Goal: Task Accomplishment & Management: Manage account settings

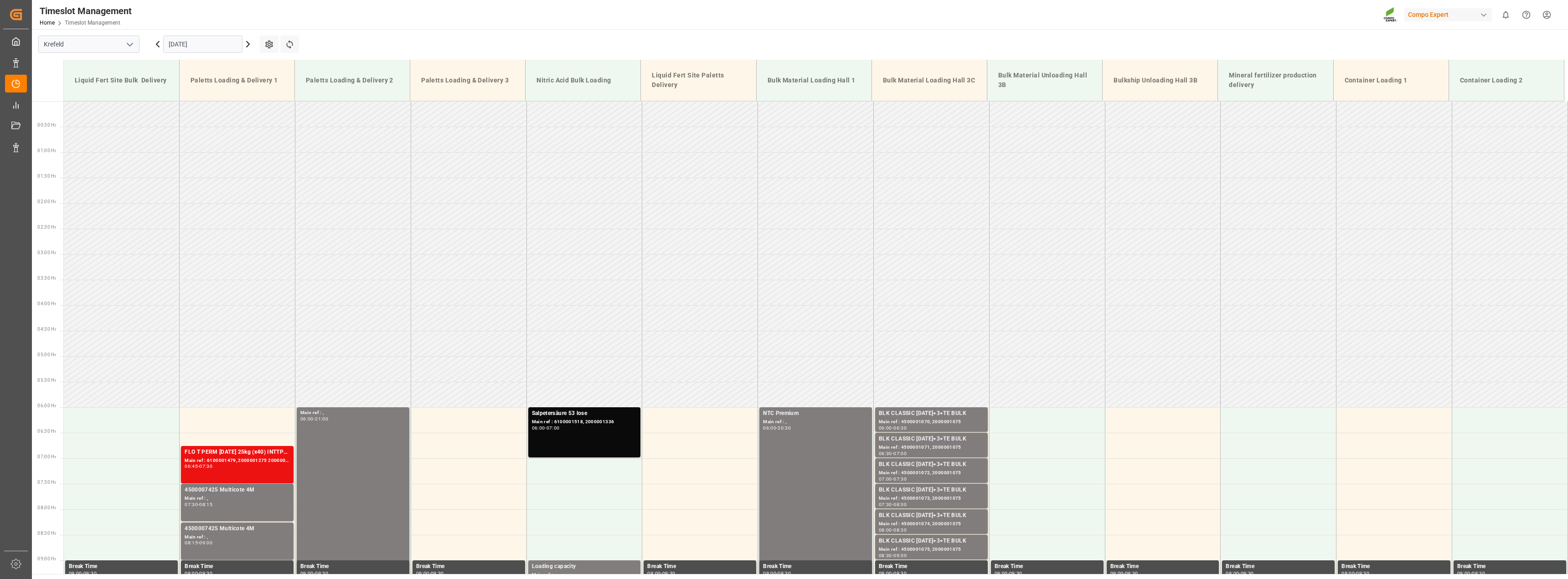
scroll to position [178, 0]
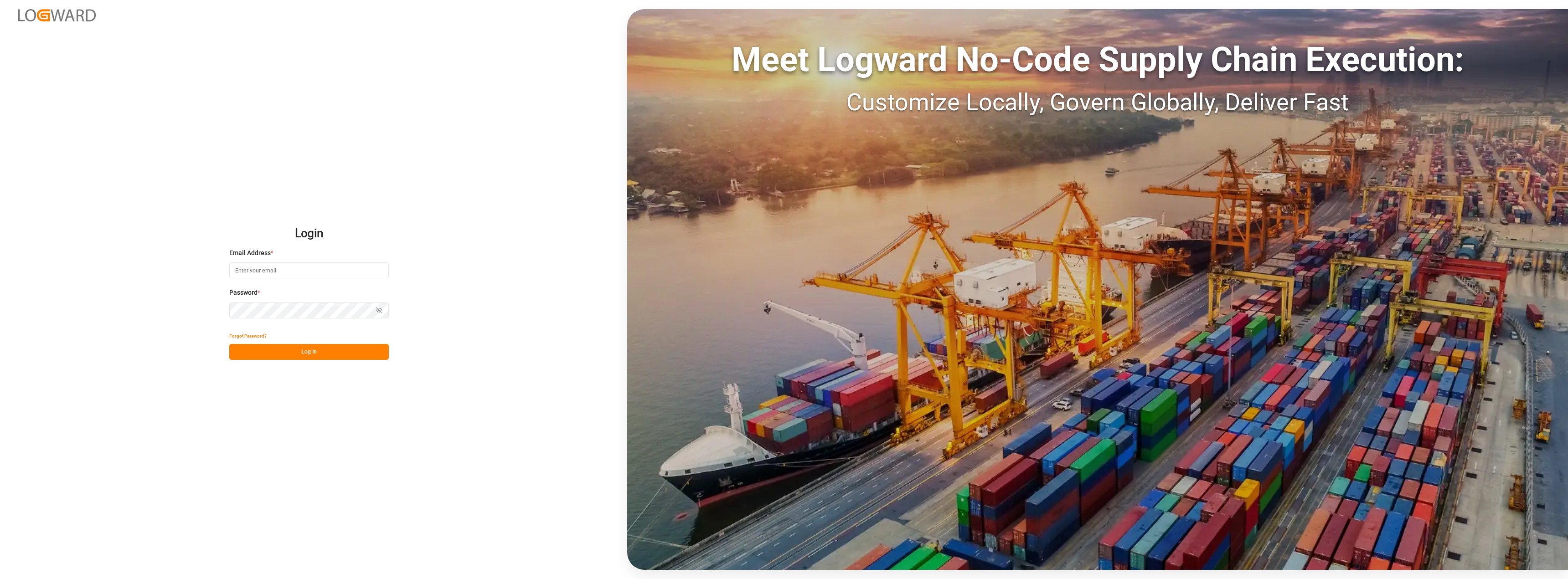
click at [322, 270] on input at bounding box center [308, 270] width 160 height 16
type input "[PERSON_NAME][EMAIL_ADDRESS][PERSON_NAME][DOMAIN_NAME]"
click at [295, 354] on div "Forgot Password? Please wait" at bounding box center [308, 343] width 160 height 32
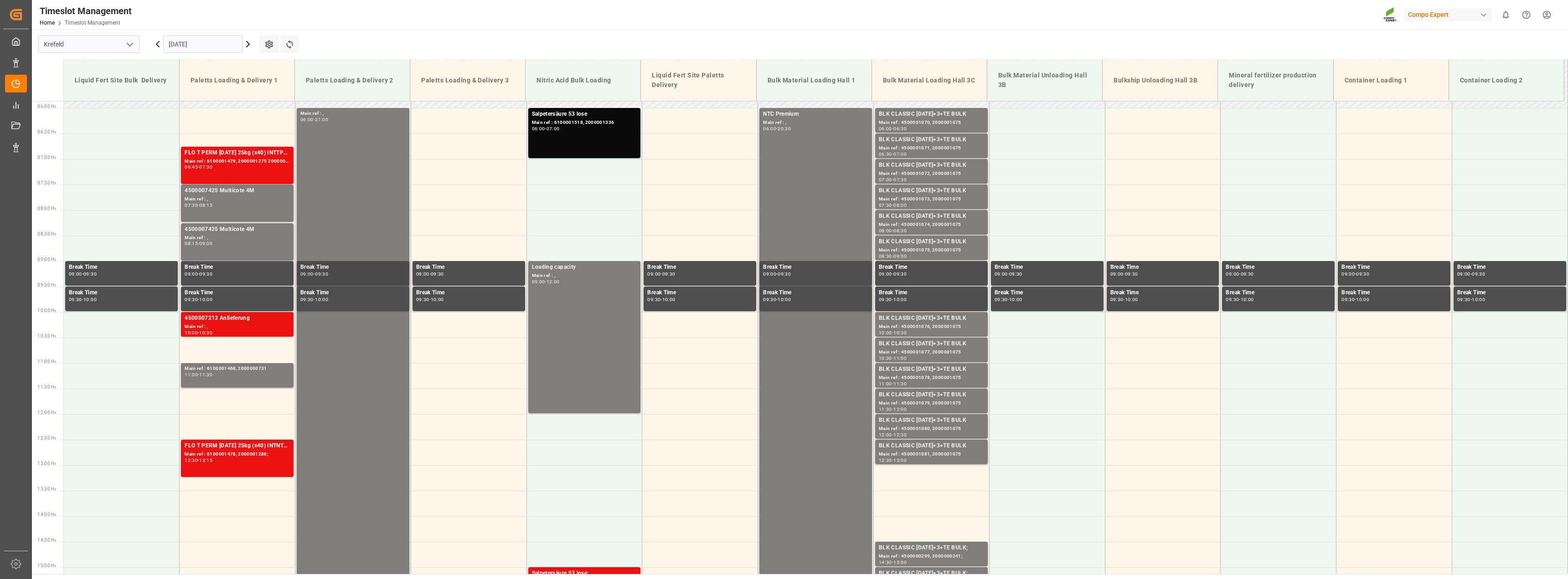
scroll to position [291, 0]
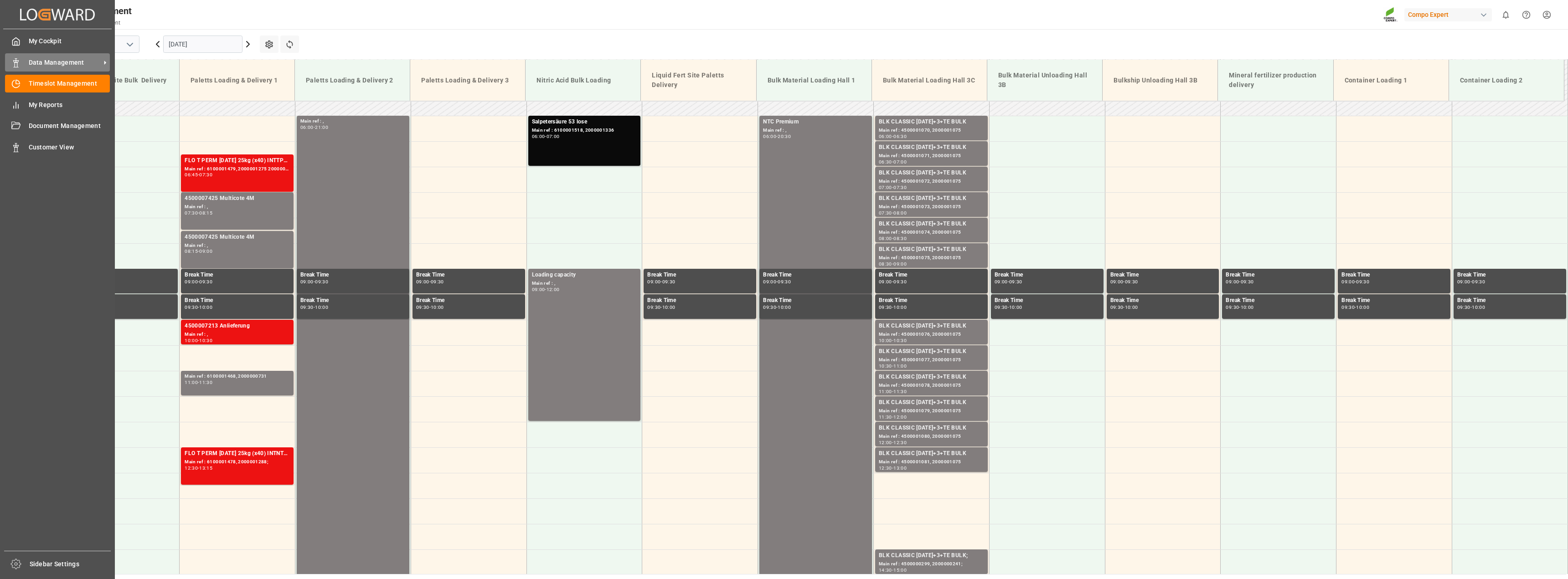
click at [28, 63] on div "Data Management Data Management" at bounding box center [57, 62] width 105 height 18
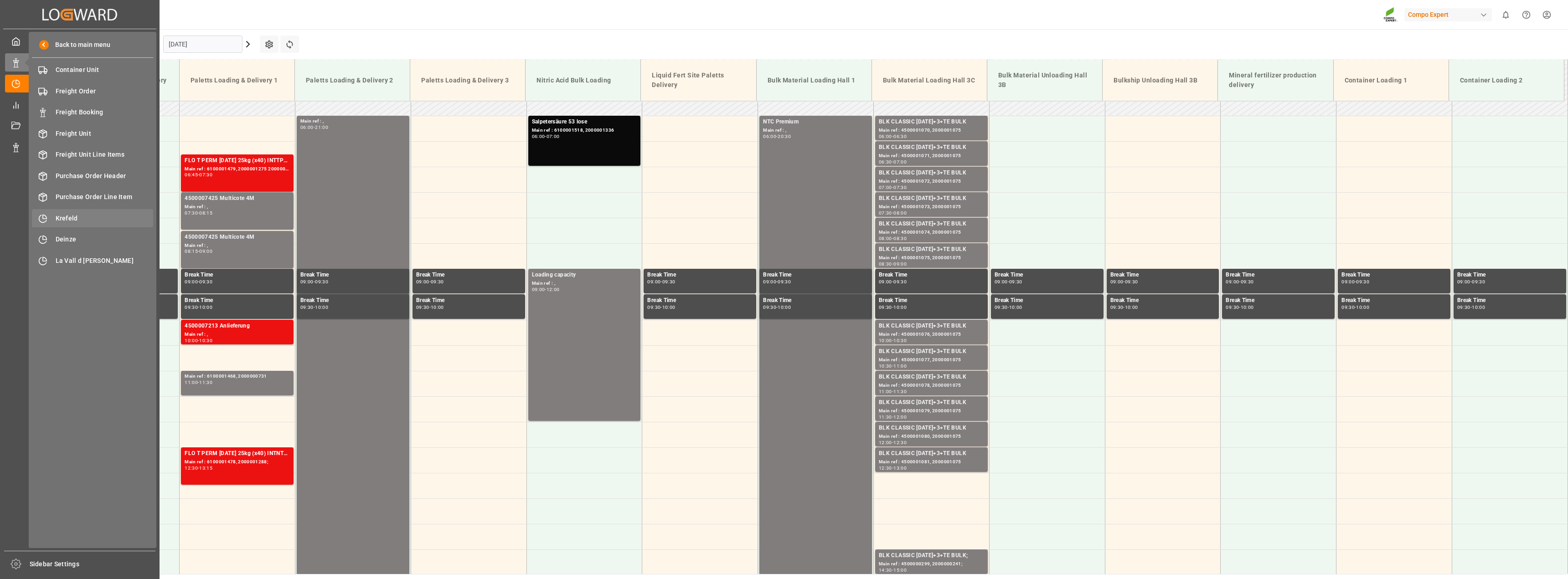
click at [65, 217] on span "Krefeld" at bounding box center [105, 218] width 98 height 10
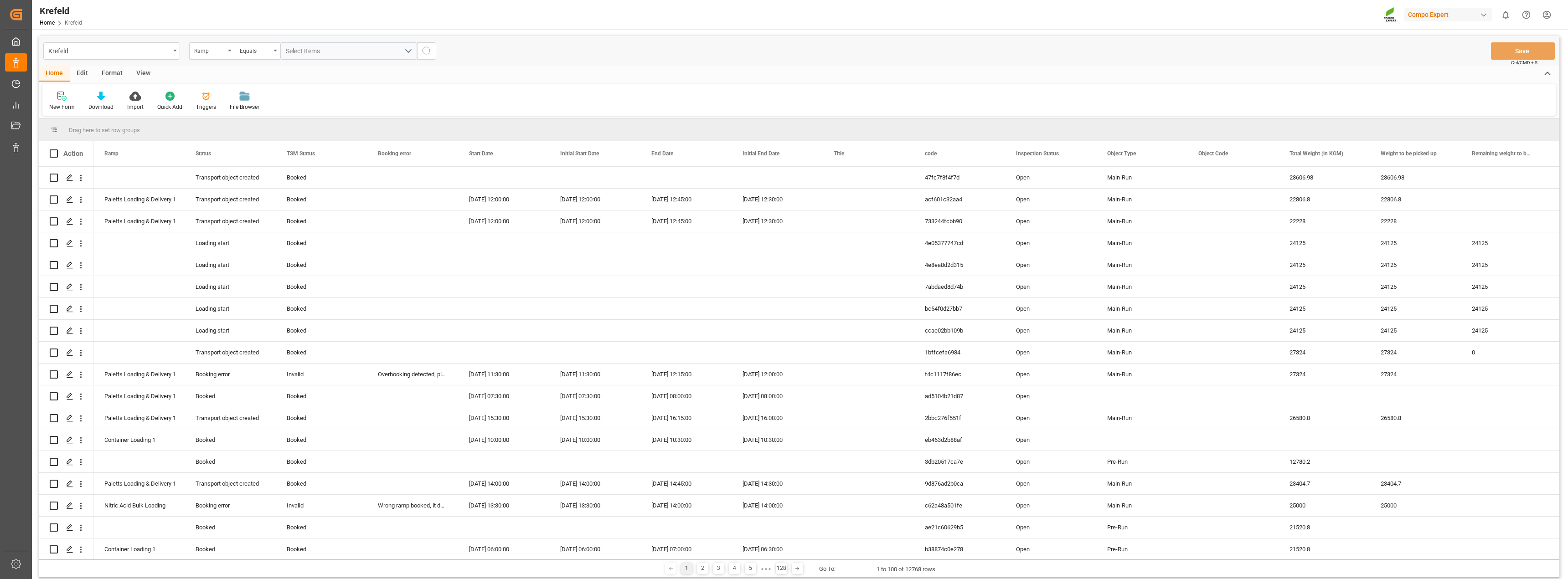
click at [79, 67] on div "Edit" at bounding box center [82, 73] width 25 height 15
click at [106, 74] on div "Format" at bounding box center [112, 73] width 35 height 15
click at [63, 98] on icon at bounding box center [62, 96] width 6 height 7
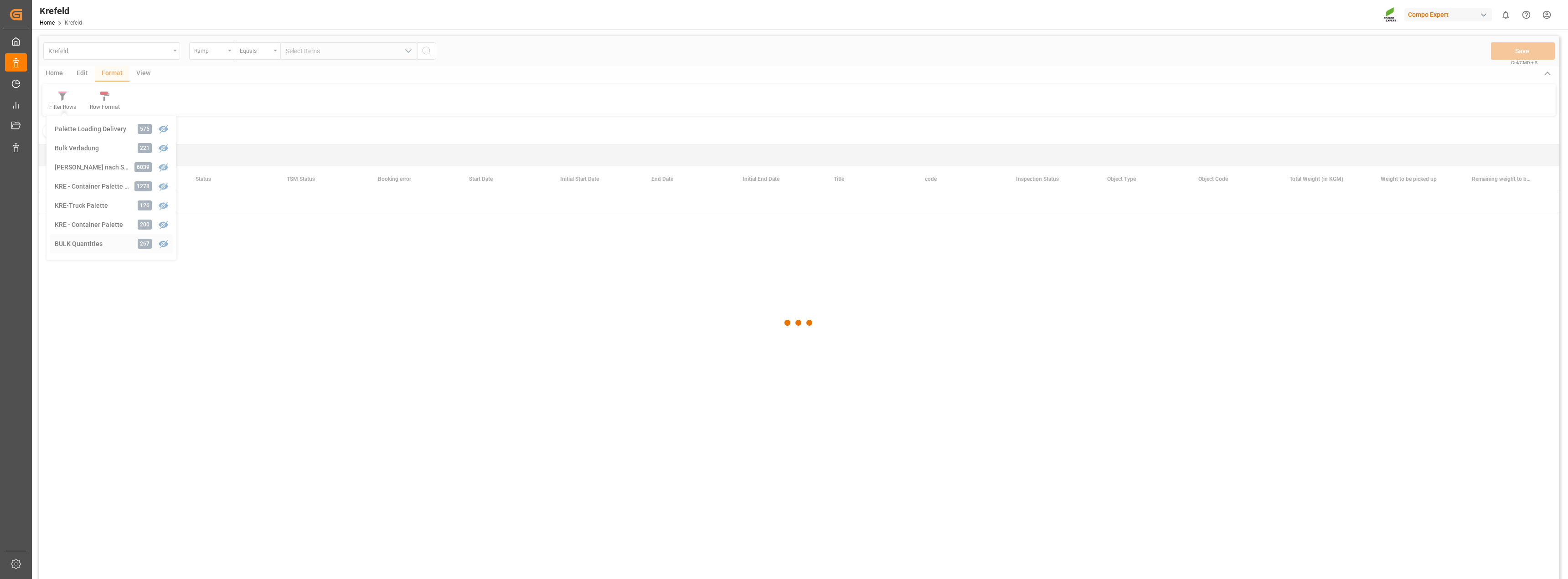
click at [88, 242] on div "Krefeld Ramp Equals Select Items Save Ctrl/CMD + S Home Edit Format View Filter…" at bounding box center [799, 319] width 1521 height 567
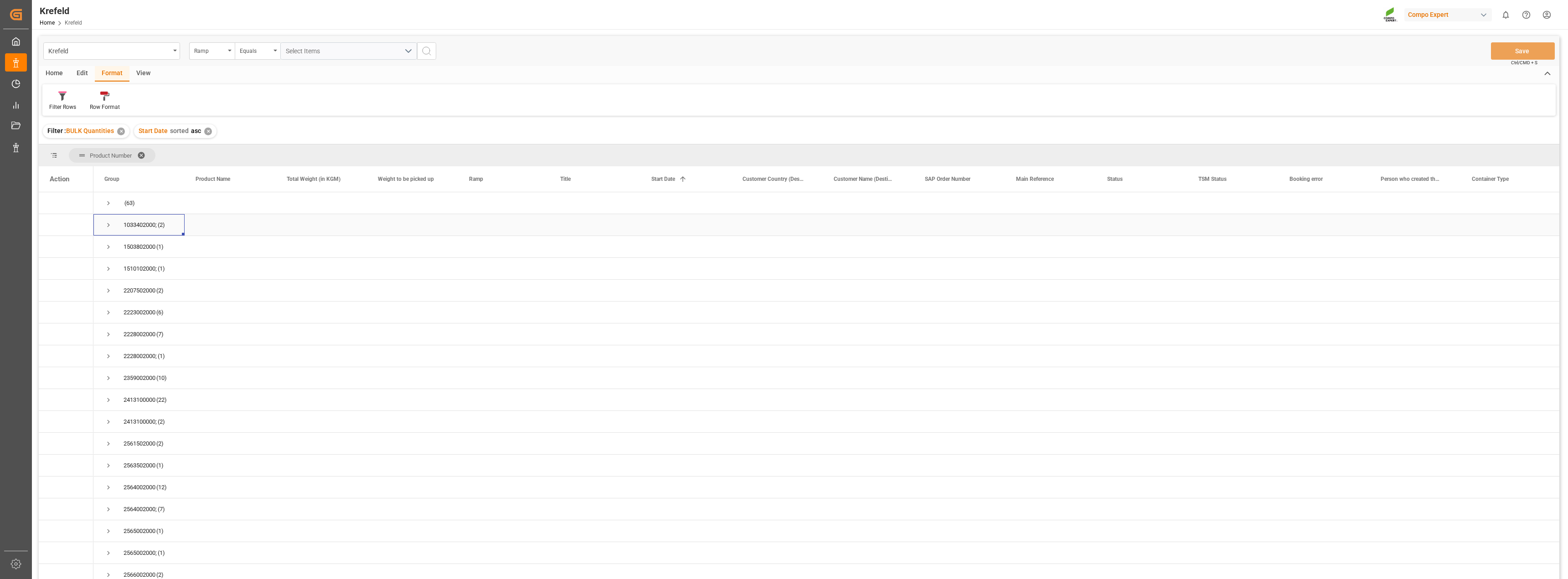
click at [106, 227] on span "Press SPACE to select this row." at bounding box center [109, 225] width 8 height 8
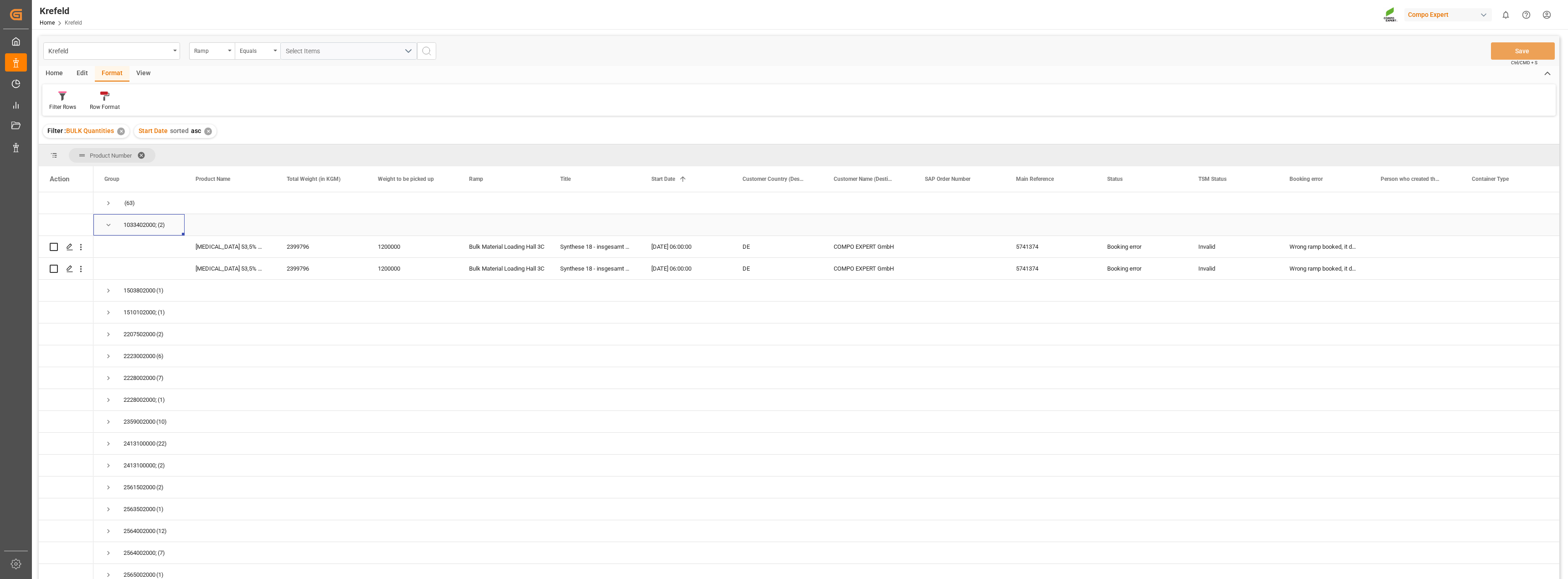
click at [109, 227] on span "Press SPACE to select this row." at bounding box center [109, 225] width 8 height 8
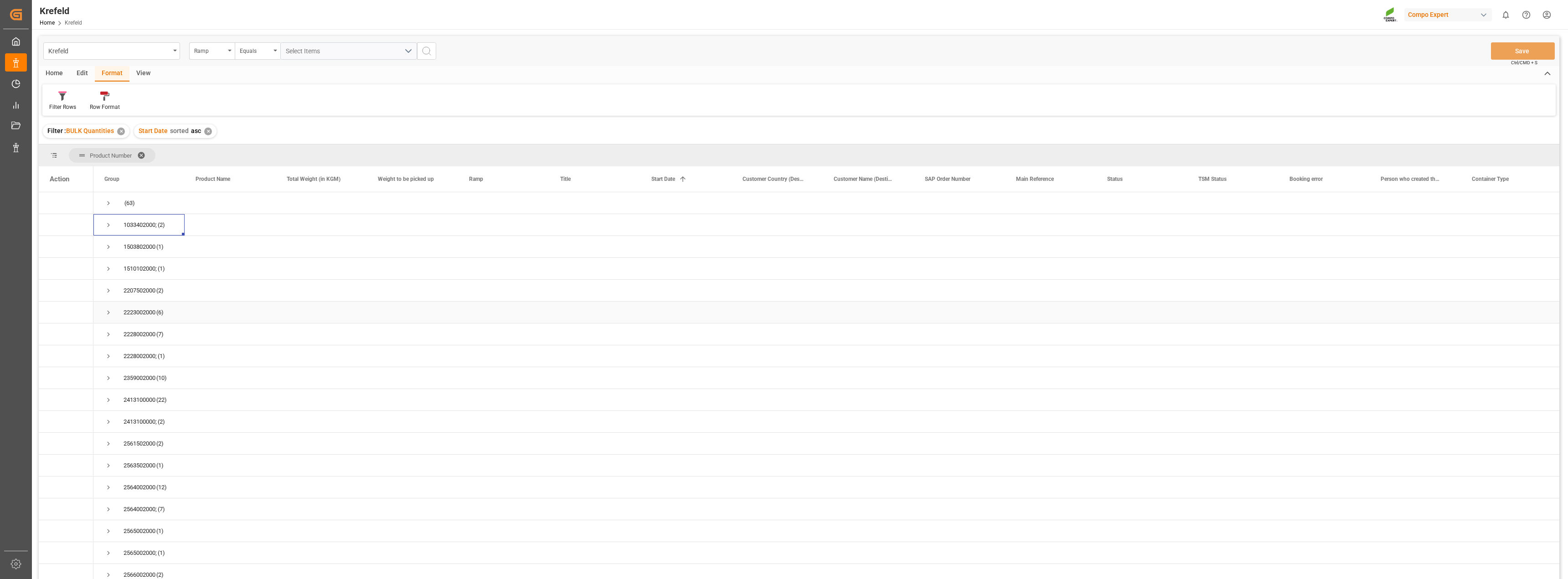
click at [108, 315] on span "Press SPACE to select this row." at bounding box center [109, 312] width 8 height 8
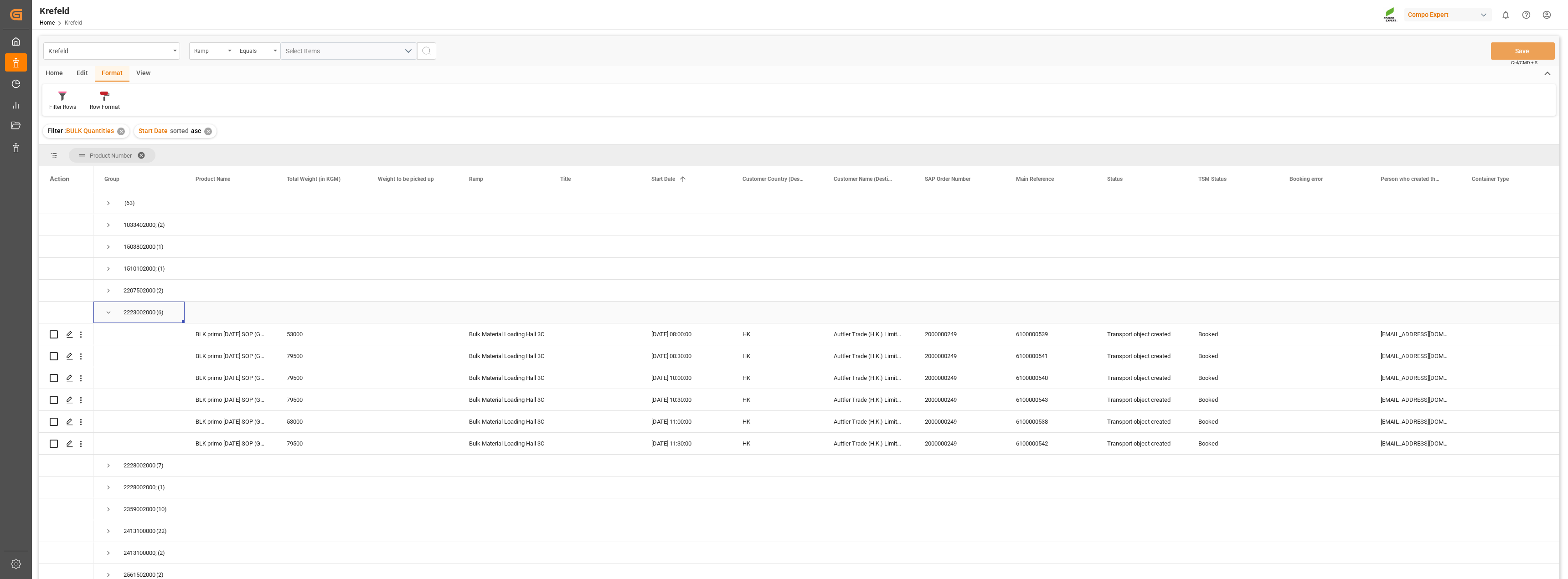
click at [105, 313] on span "Press SPACE to select this row." at bounding box center [109, 312] width 8 height 8
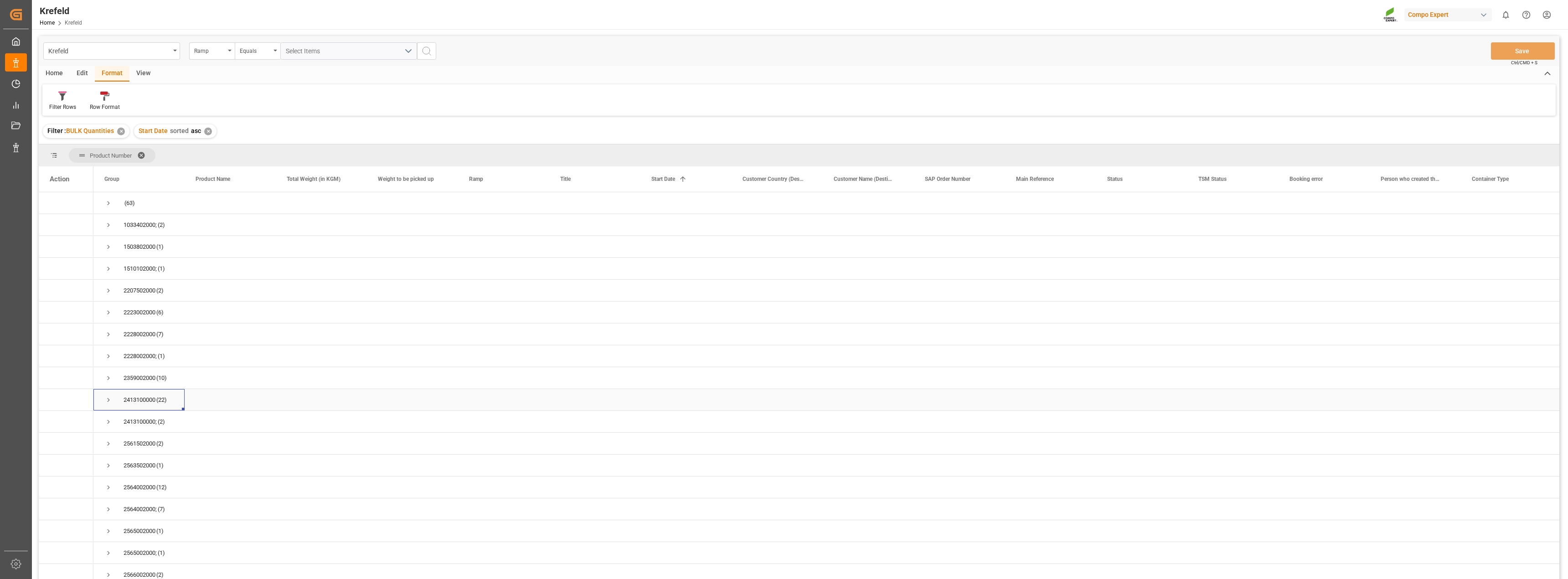
click at [106, 402] on span "Press SPACE to select this row." at bounding box center [109, 400] width 8 height 8
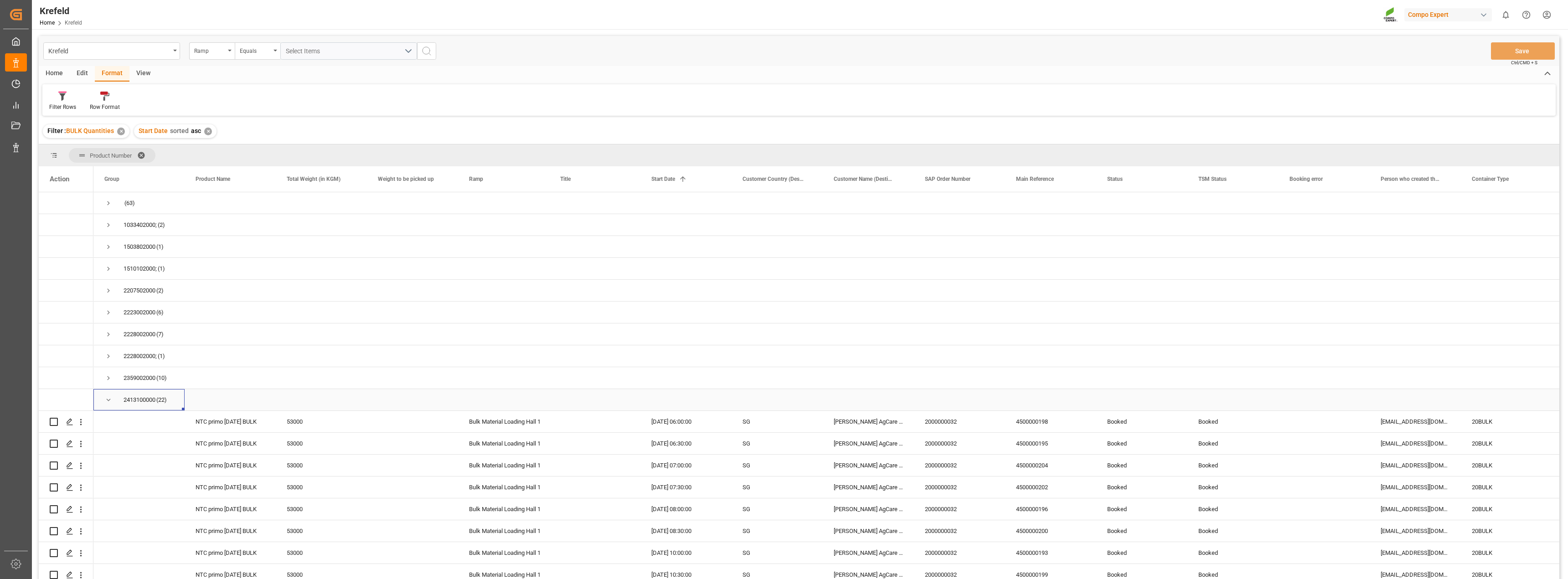
click at [105, 401] on span "Press SPACE to select this row." at bounding box center [109, 400] width 8 height 8
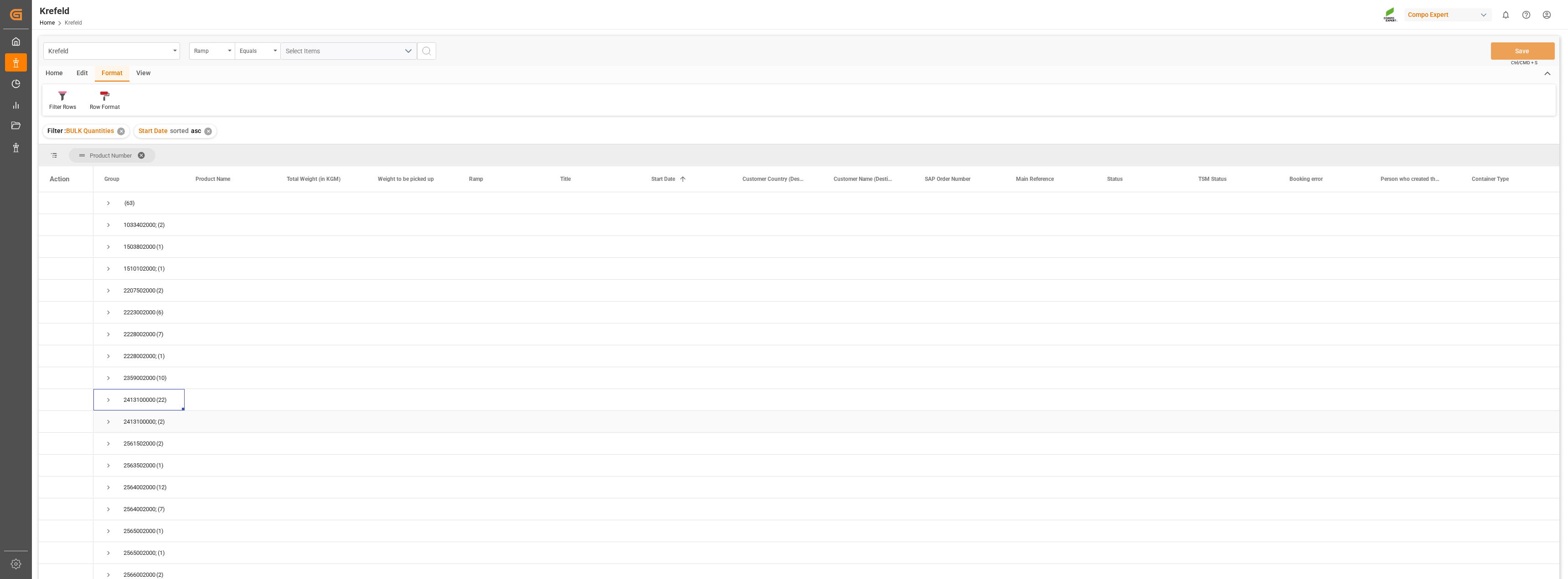
click at [106, 423] on span "Press SPACE to select this row." at bounding box center [109, 422] width 8 height 8
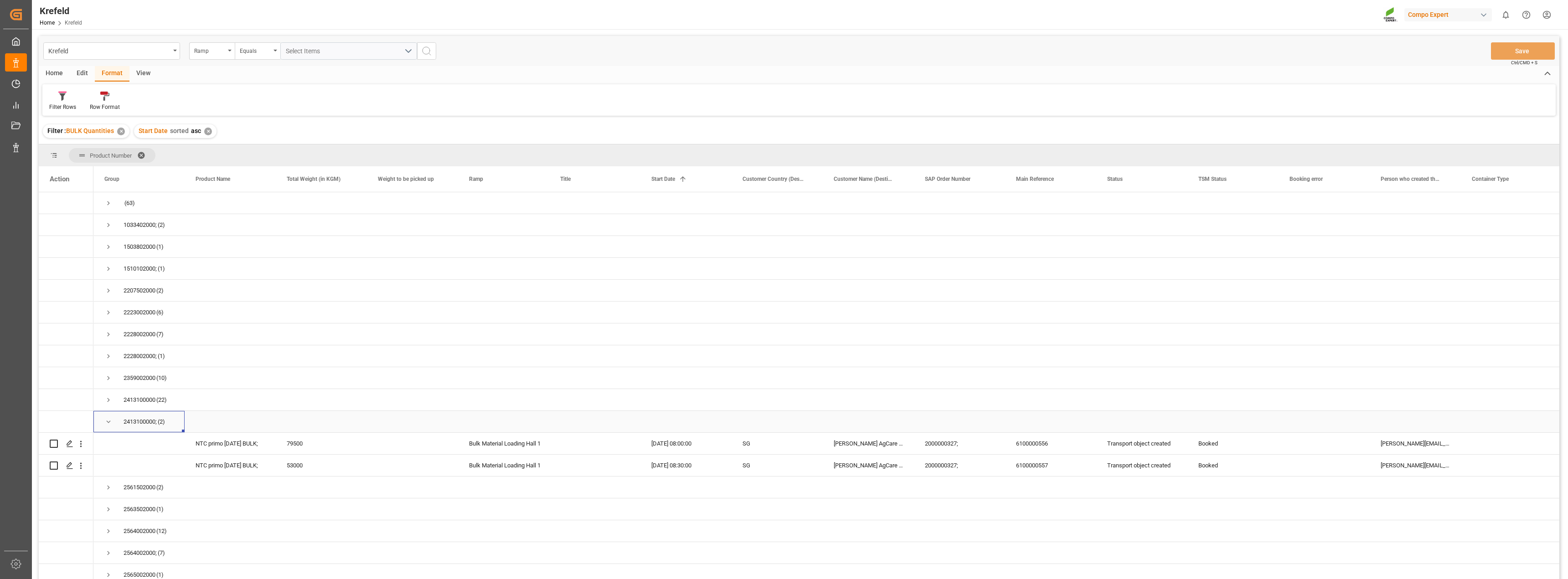
click at [106, 423] on span "Press SPACE to select this row." at bounding box center [109, 422] width 8 height 8
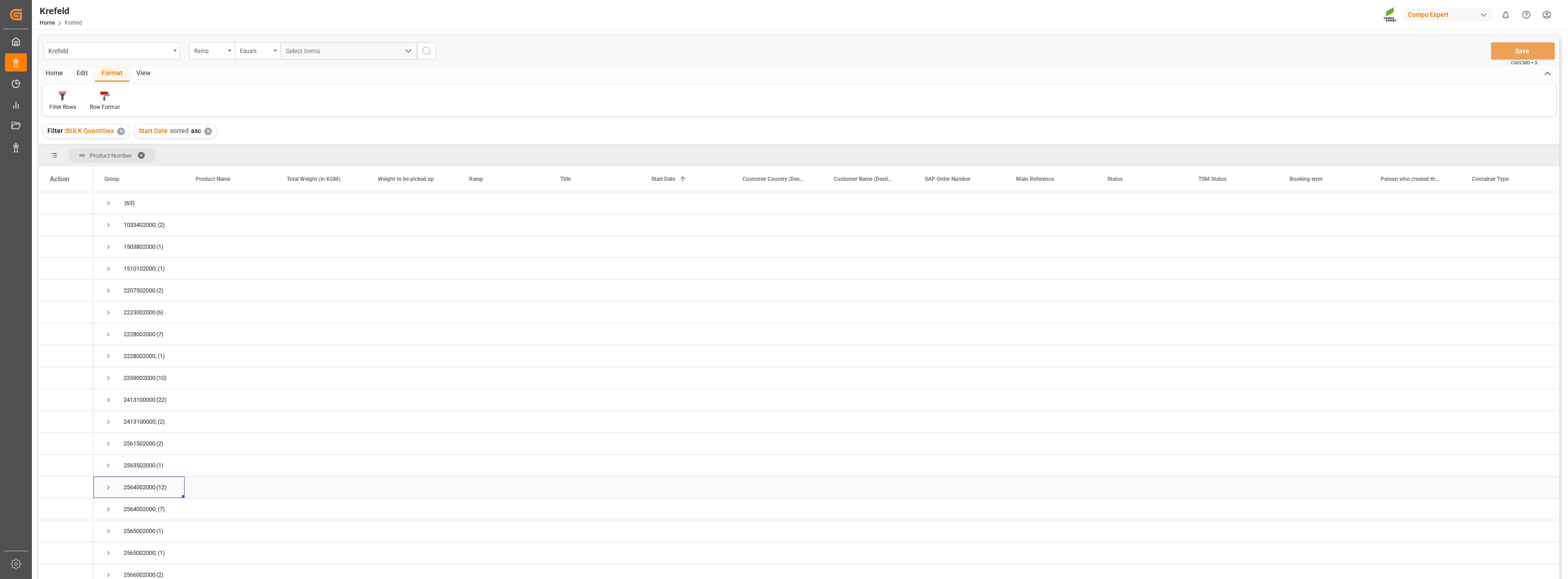
click at [105, 486] on span "Press SPACE to select this row." at bounding box center [109, 487] width 8 height 8
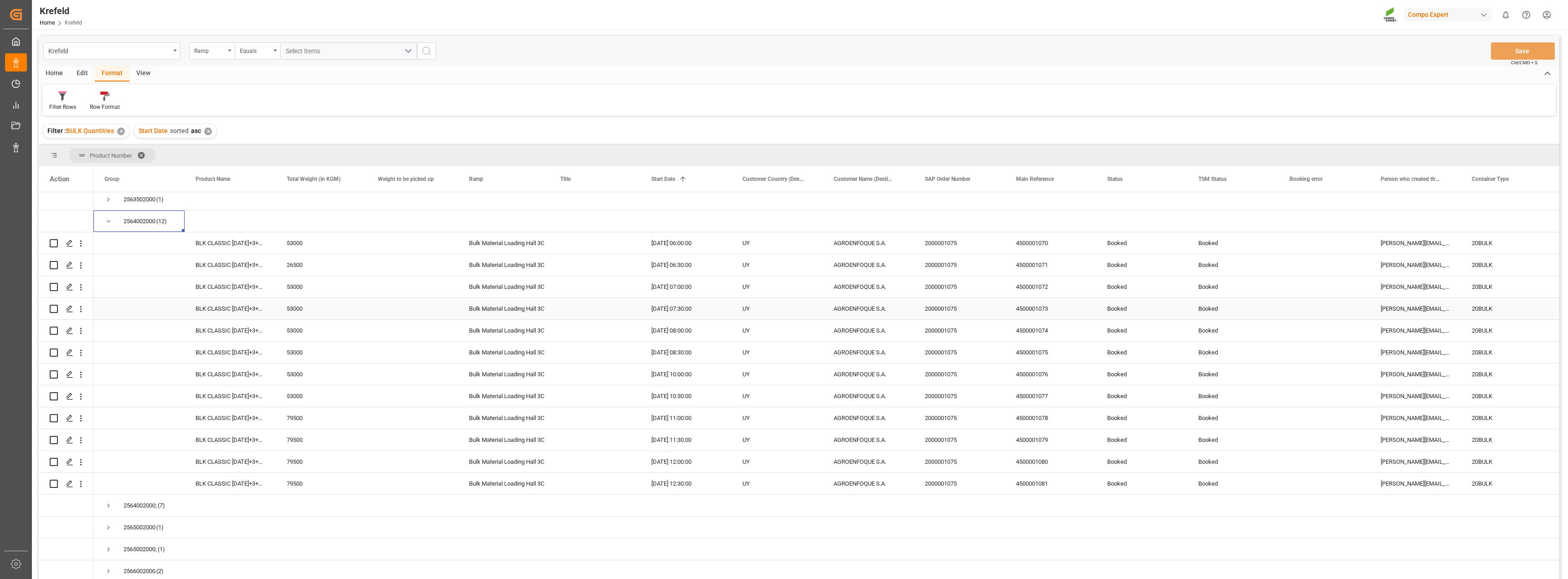
scroll to position [273, 0]
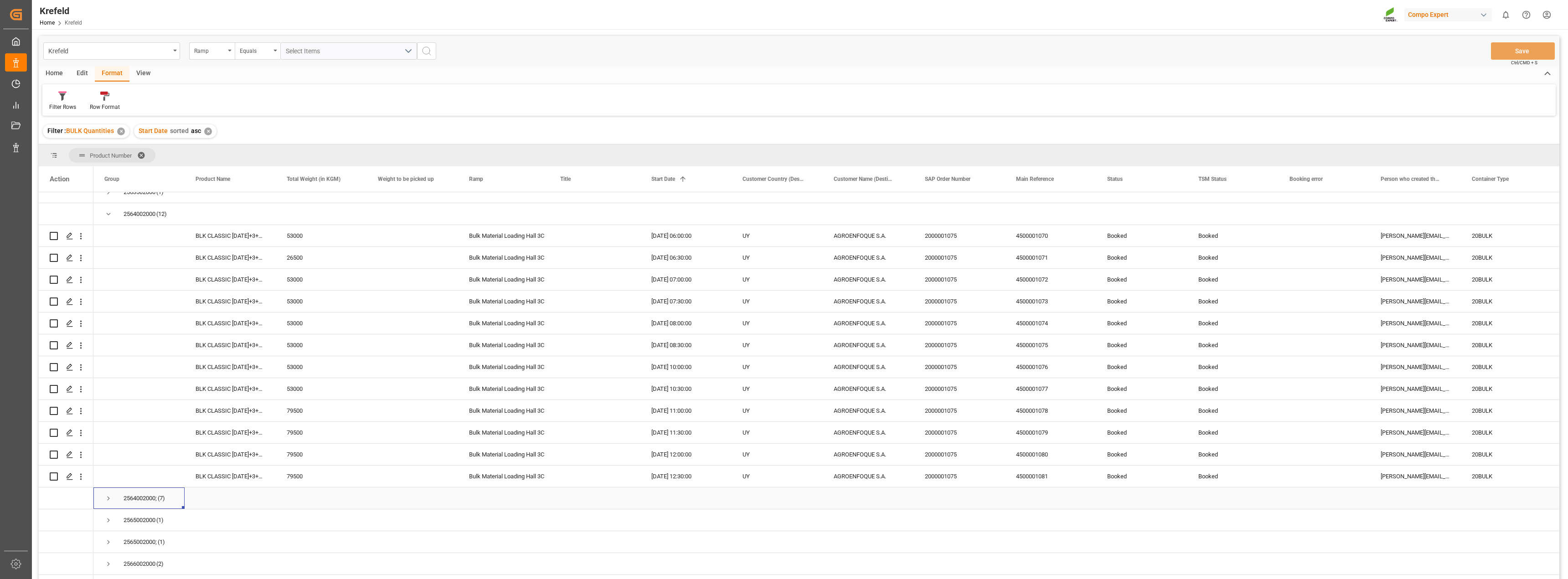
click at [105, 498] on span "Press SPACE to select this row." at bounding box center [109, 498] width 8 height 8
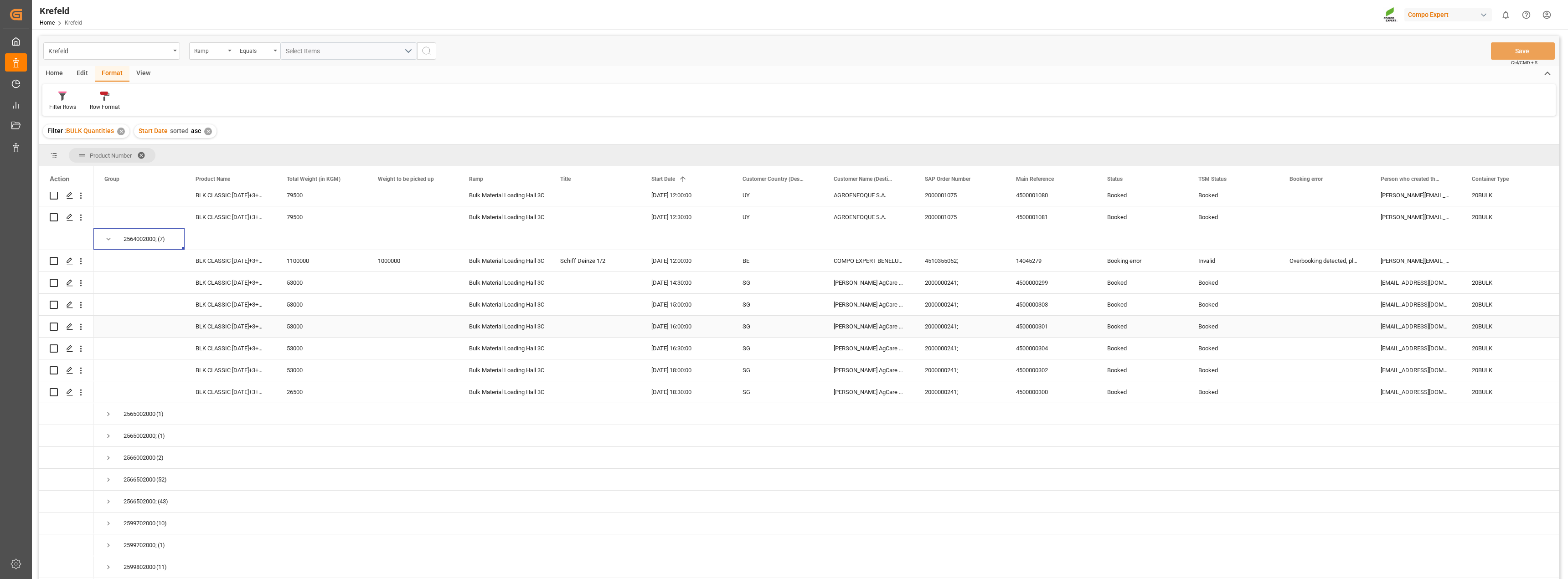
scroll to position [547, 0]
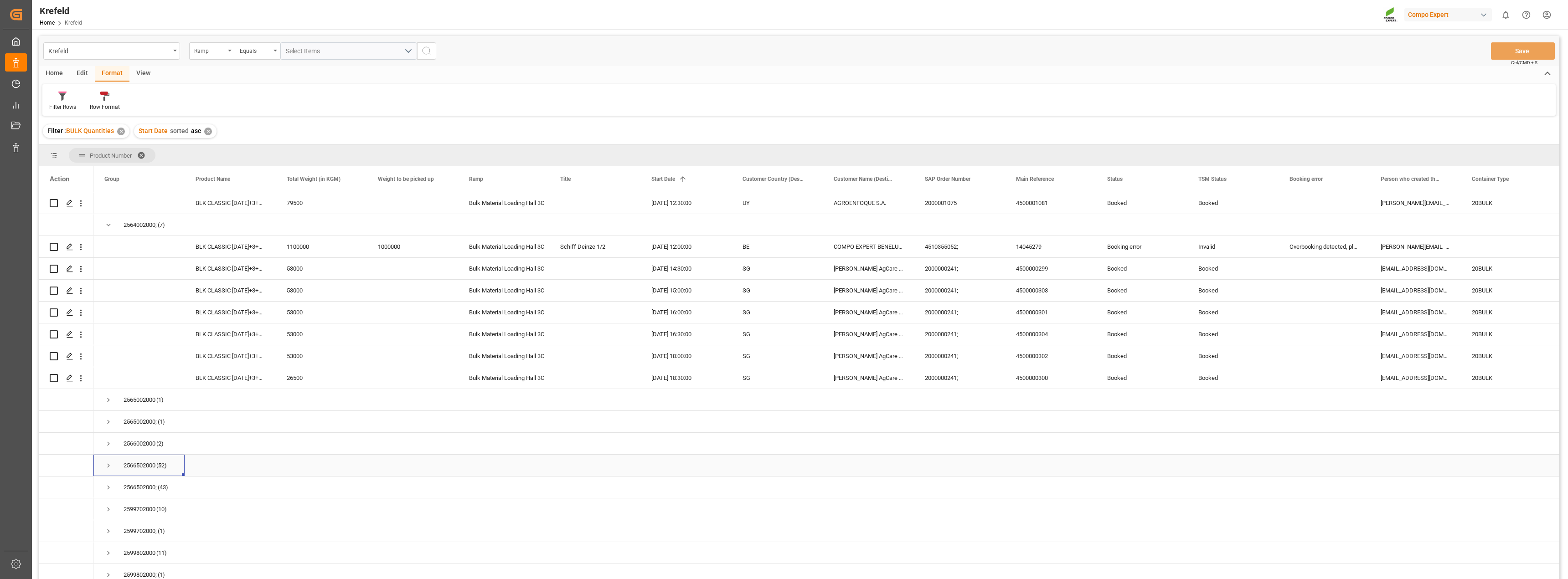
click at [106, 466] on span "Press SPACE to select this row." at bounding box center [109, 465] width 8 height 8
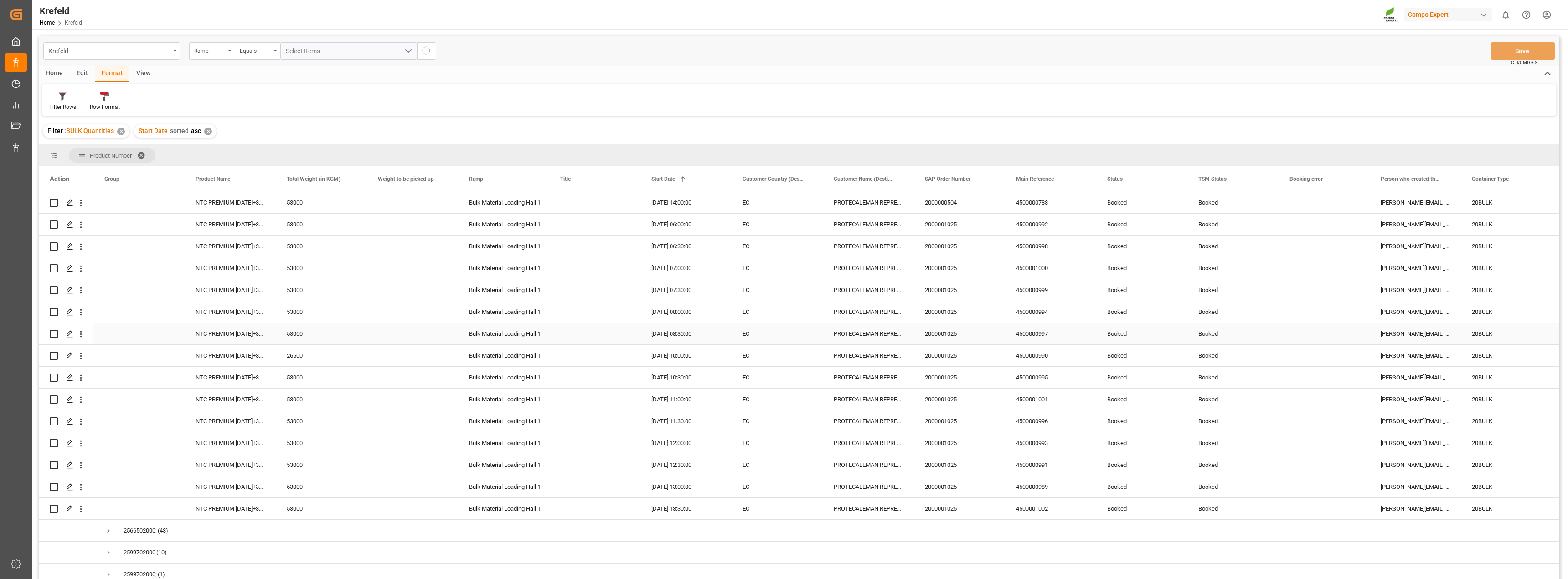
scroll to position [1685, 0]
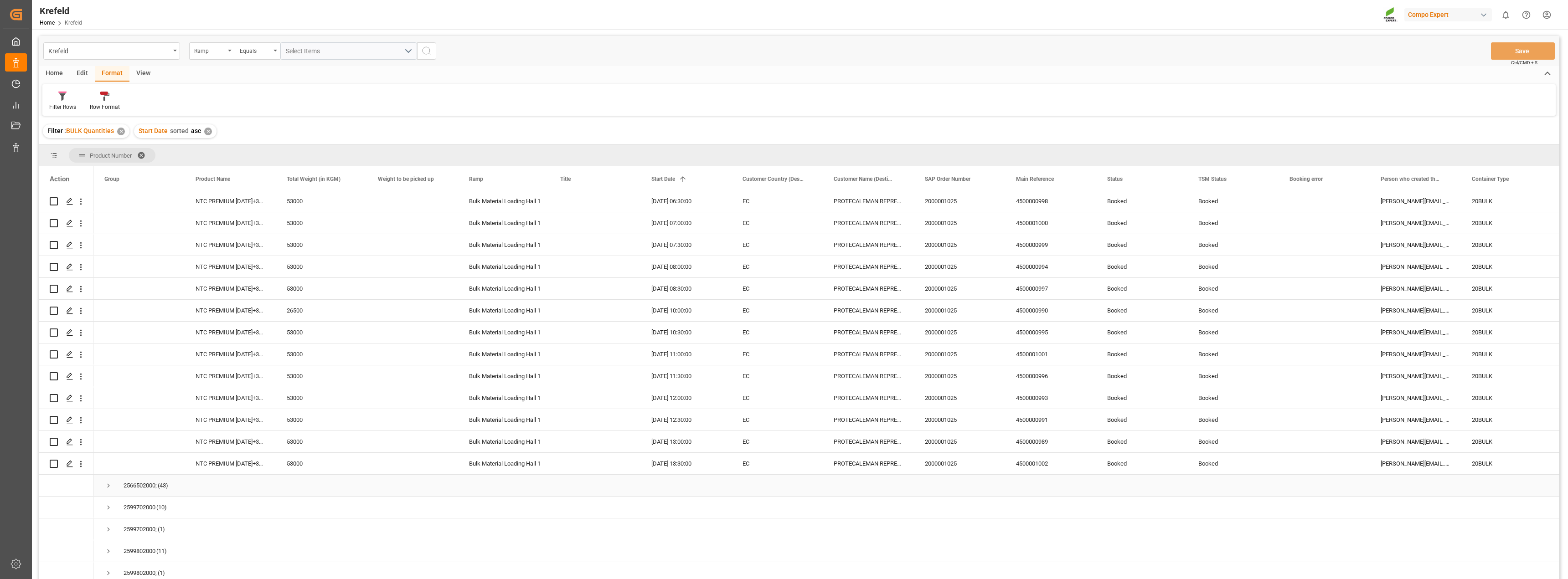
click at [108, 486] on span "Press SPACE to select this row." at bounding box center [109, 486] width 8 height 8
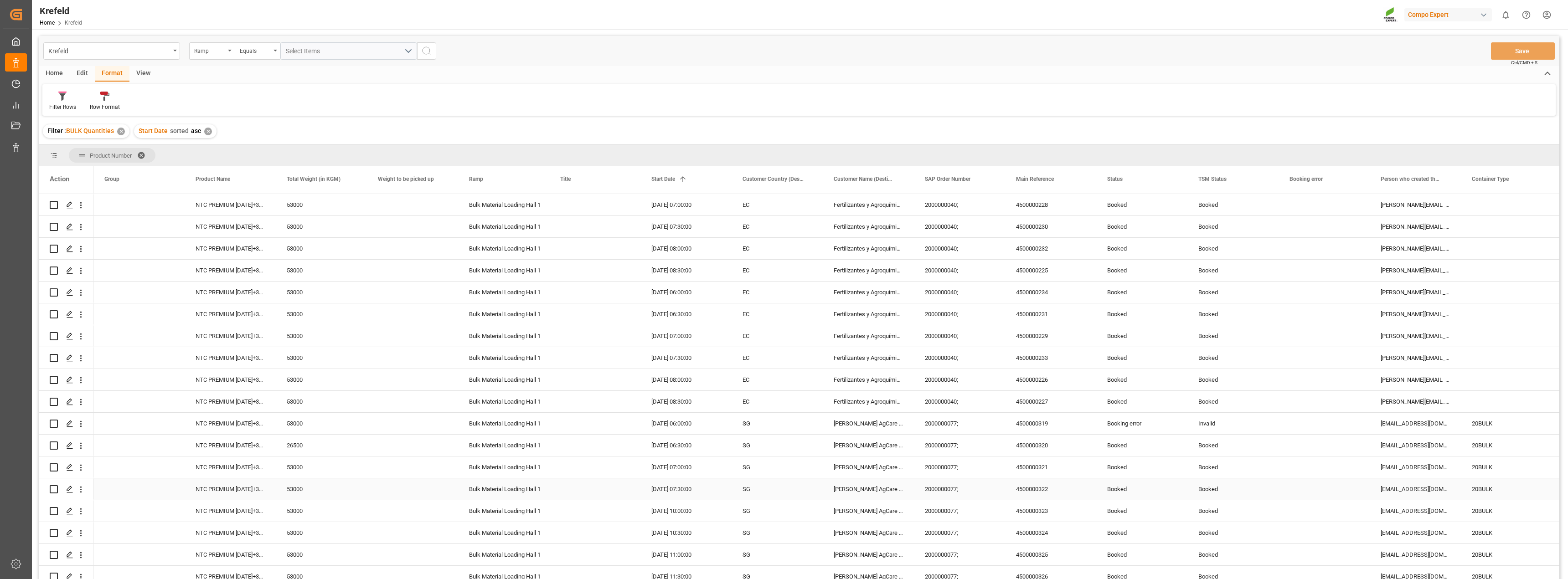
scroll to position [2277, 0]
